Goal: Information Seeking & Learning: Learn about a topic

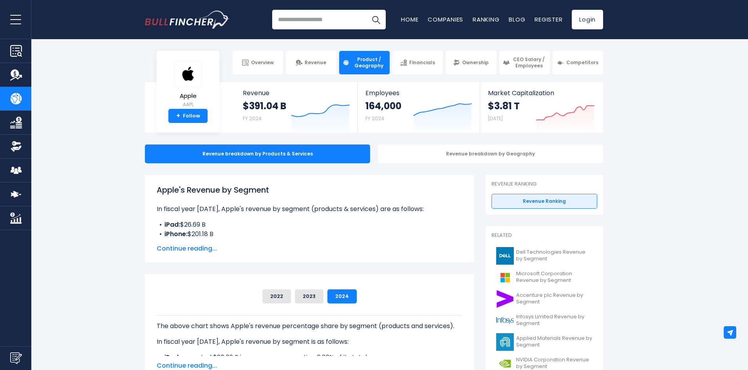
click at [186, 249] on span "Continue reading..." at bounding box center [309, 248] width 305 height 9
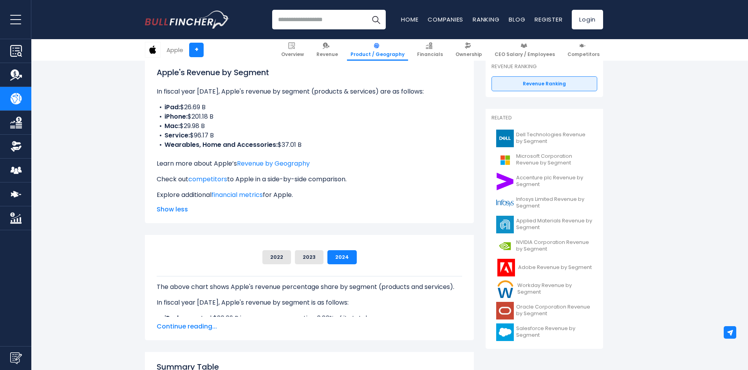
scroll to position [78, 0]
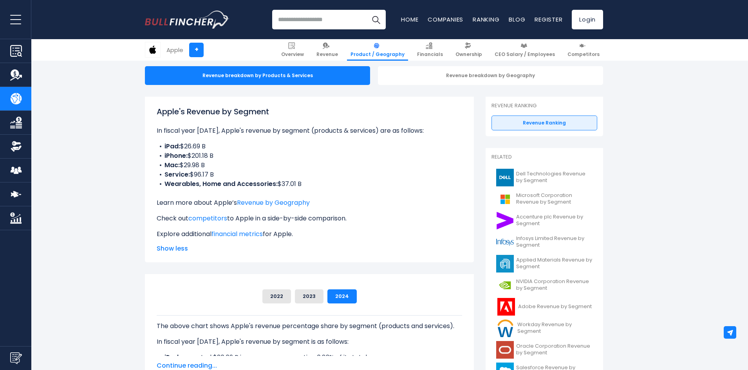
drag, startPoint x: 147, startPoint y: 101, endPoint x: 352, endPoint y: 231, distance: 243.3
click at [352, 231] on div "Apple's Revenue by Segment In fiscal year [DATE], Apple's revenue by segment (p…" at bounding box center [309, 180] width 329 height 166
click at [352, 231] on p "Explore additional financial metrics for Apple." at bounding box center [309, 233] width 305 height 9
drag, startPoint x: 151, startPoint y: 103, endPoint x: 152, endPoint y: 108, distance: 4.8
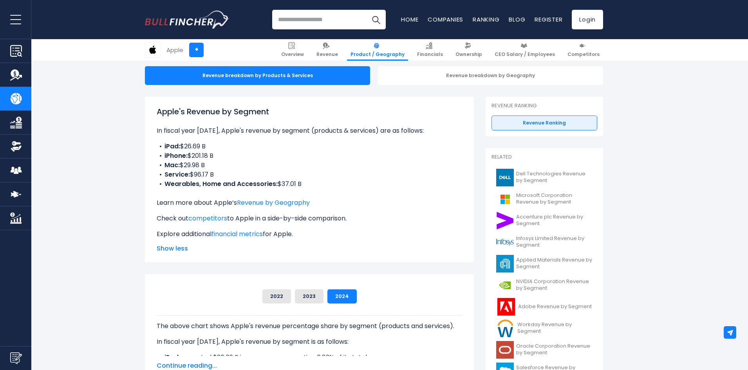
click at [152, 108] on div "Apple's Revenue by Segment In fiscal year [DATE], Apple's revenue by segment (p…" at bounding box center [309, 180] width 329 height 166
drag, startPoint x: 148, startPoint y: 100, endPoint x: 259, endPoint y: 251, distance: 187.3
click at [259, 251] on div "Apple's Revenue by Segment In fiscal year [DATE], Apple's revenue by segment (p…" at bounding box center [309, 180] width 329 height 166
click at [261, 252] on span "Show less" at bounding box center [309, 248] width 305 height 9
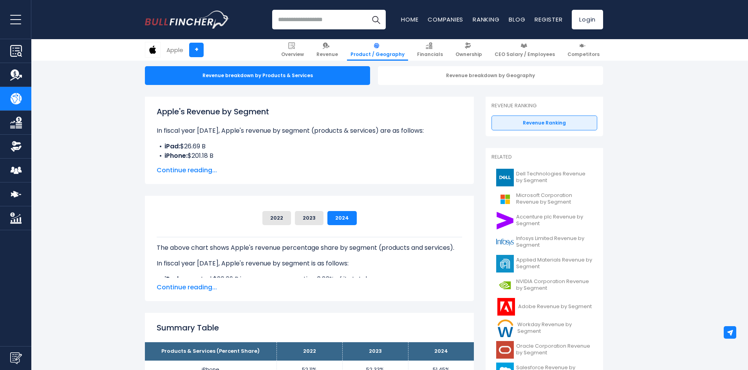
click at [197, 175] on span "Continue reading..." at bounding box center [309, 170] width 305 height 9
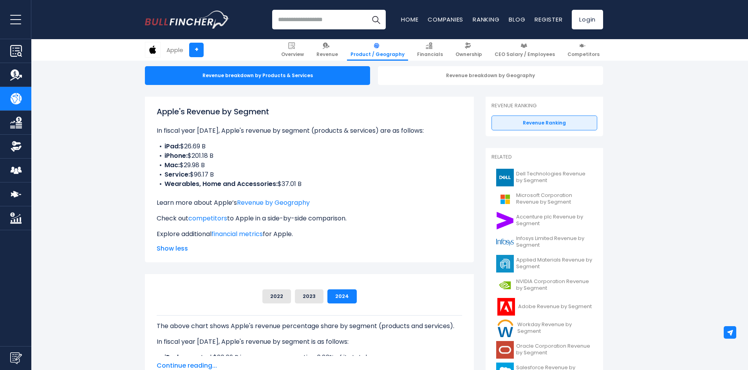
drag, startPoint x: 146, startPoint y: 106, endPoint x: 273, endPoint y: 106, distance: 127.6
click at [270, 106] on div "Apple's Revenue by Segment In fiscal year [DATE], Apple's revenue by segment (p…" at bounding box center [309, 180] width 329 height 166
click at [289, 106] on h1 "Apple's Revenue by Segment" at bounding box center [309, 112] width 305 height 12
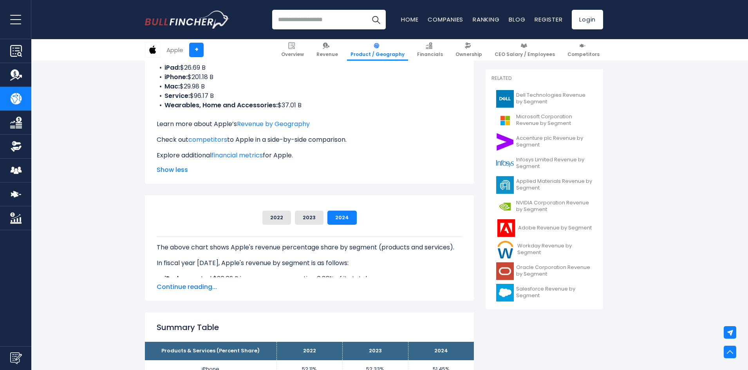
scroll to position [157, 0]
click at [194, 287] on span "Continue reading..." at bounding box center [309, 287] width 305 height 9
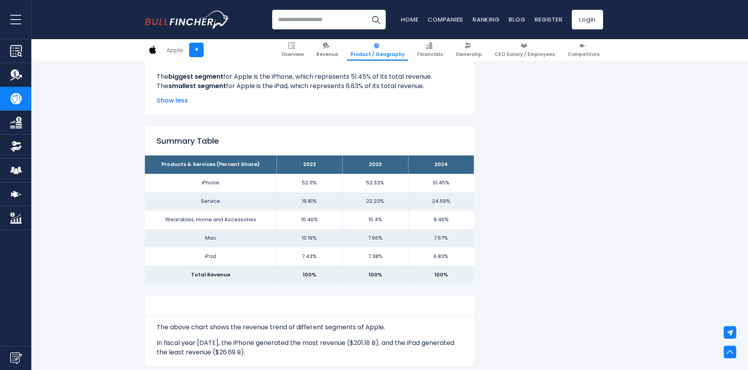
scroll to position [431, 0]
